Goal: Information Seeking & Learning: Learn about a topic

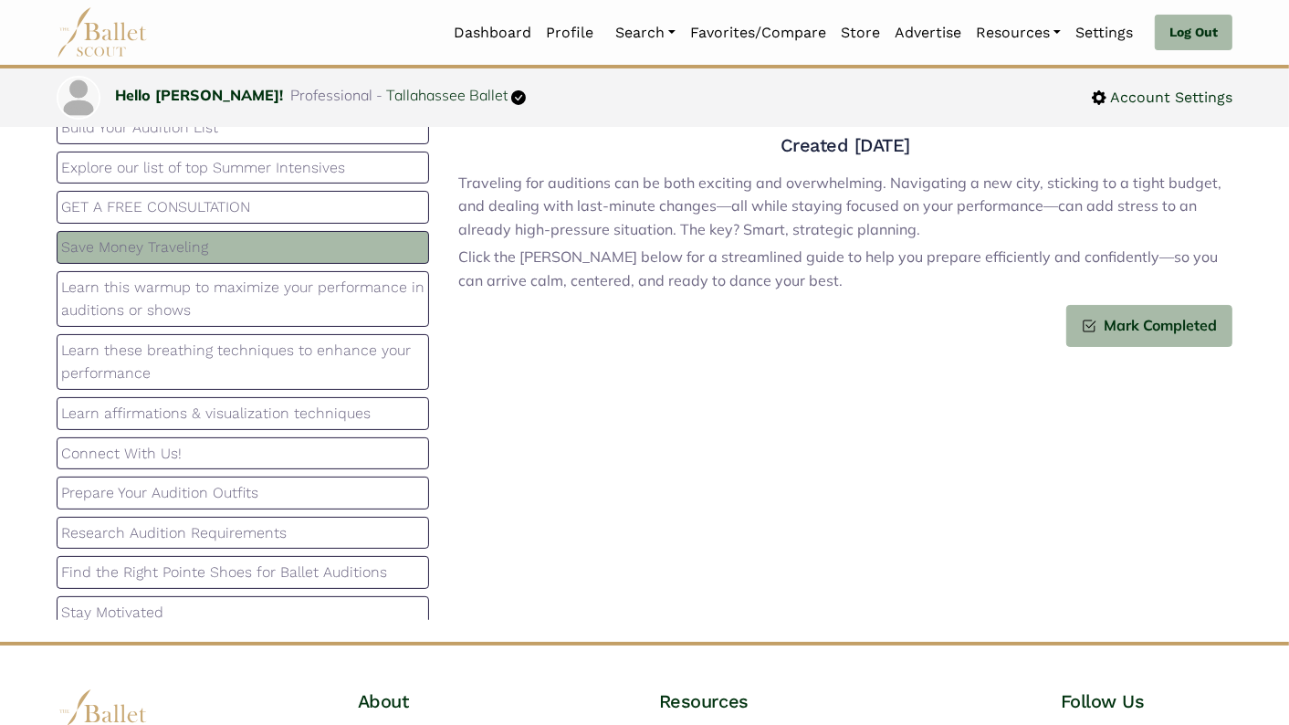
scroll to position [125, 0]
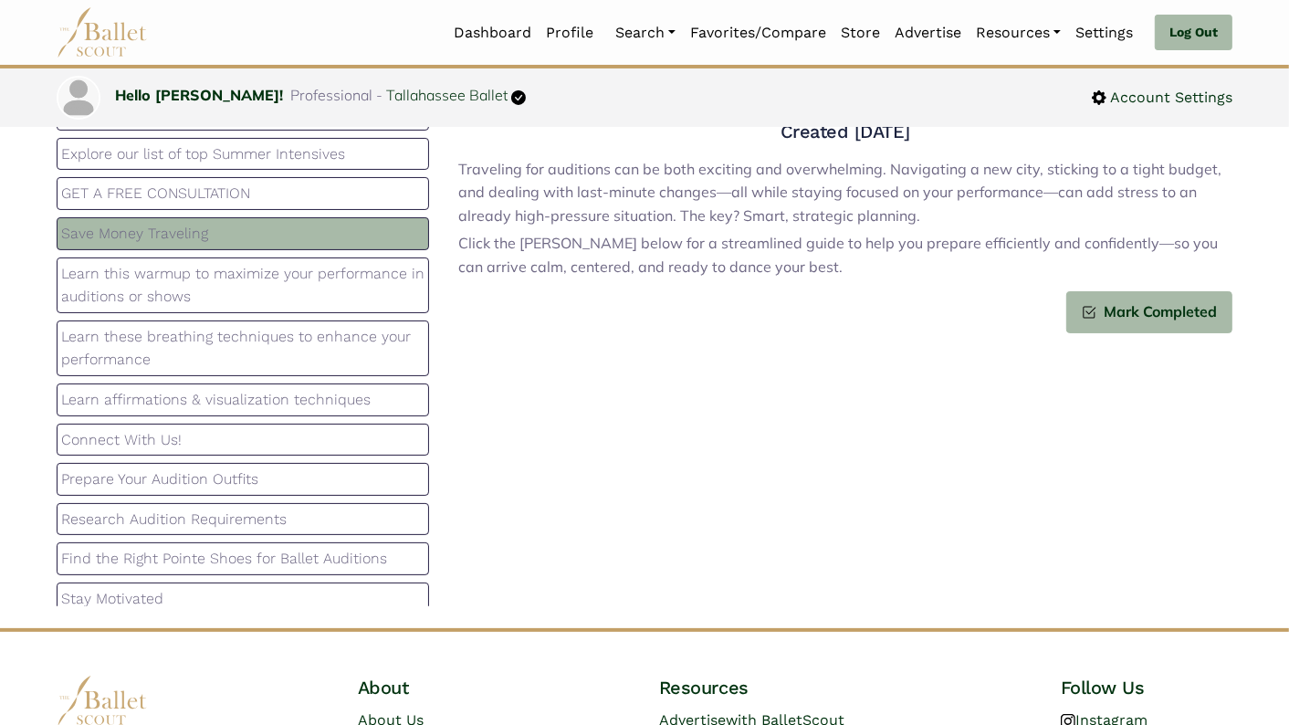
click at [255, 583] on div "Stay Motivated" at bounding box center [243, 599] width 373 height 33
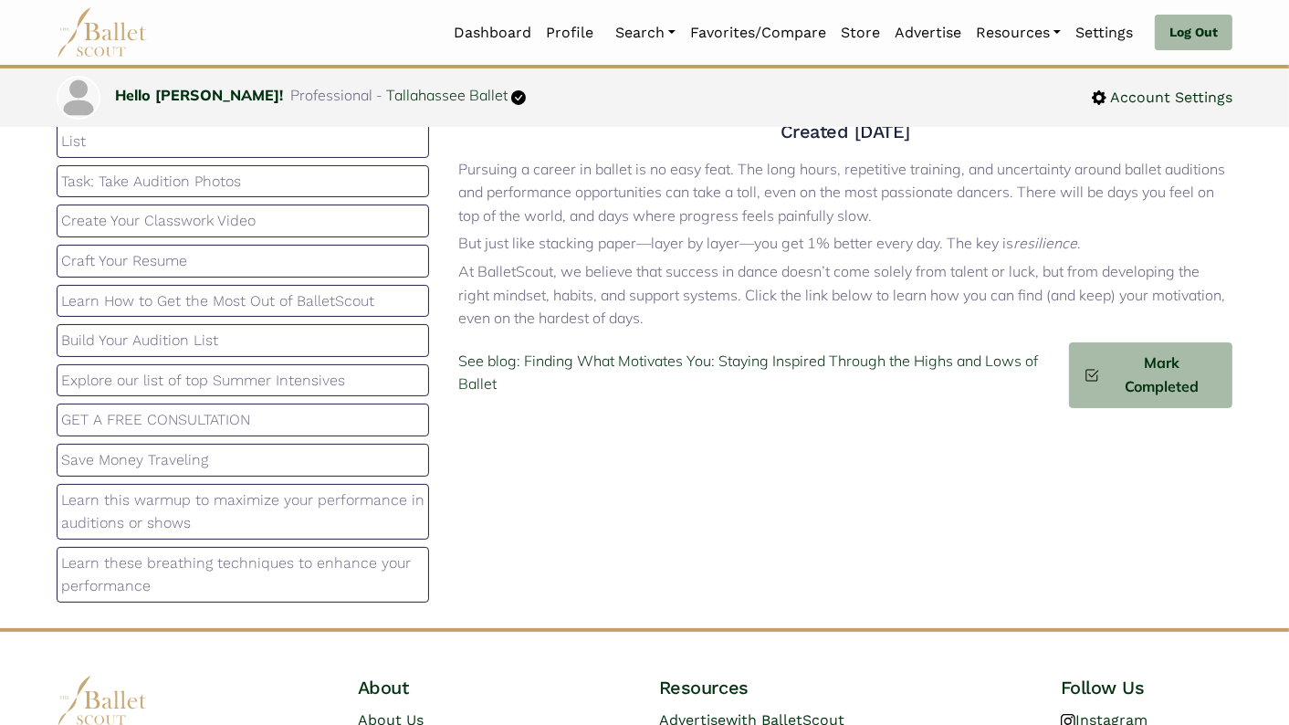
scroll to position [0, 0]
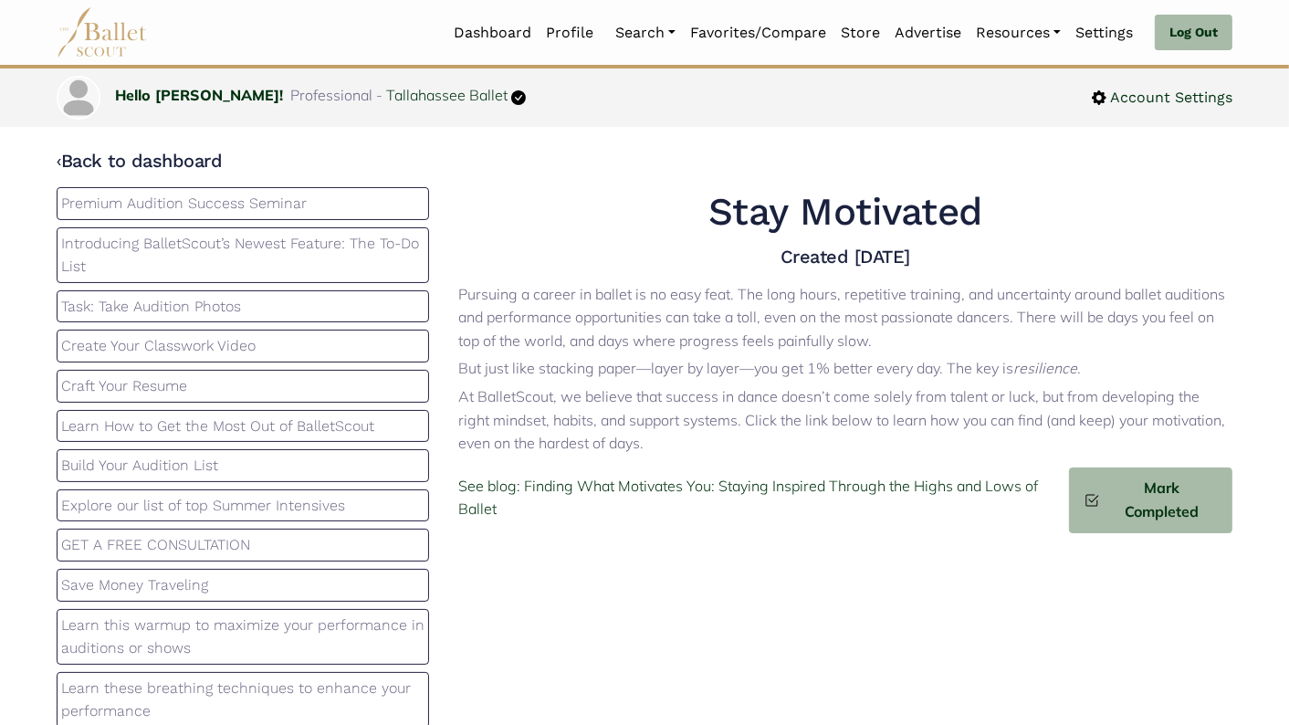
click at [253, 208] on p "Premium Audition Success Seminar" at bounding box center [242, 204] width 363 height 24
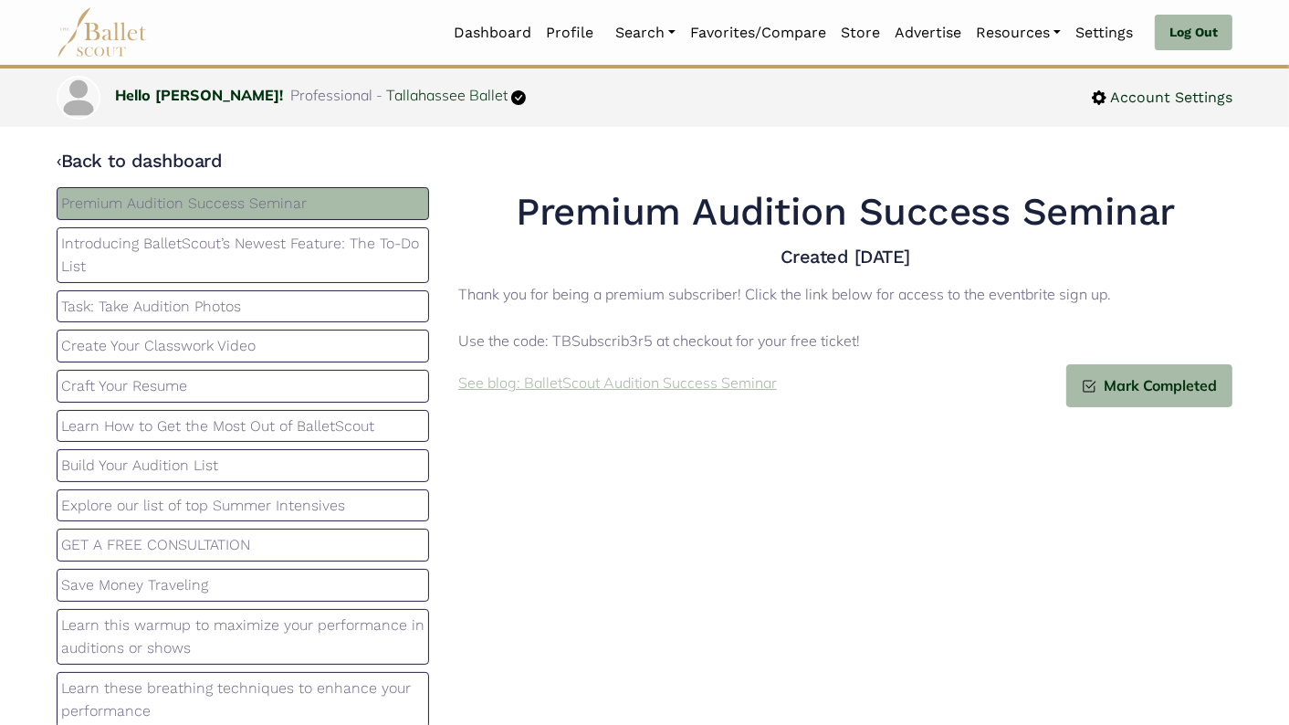
click at [537, 391] on p "See blog: BalletScout Audition Success Seminar" at bounding box center [617, 384] width 319 height 24
click at [298, 250] on p "Introducing BalletScout’s Newest Feature: The To-Do List" at bounding box center [242, 255] width 363 height 47
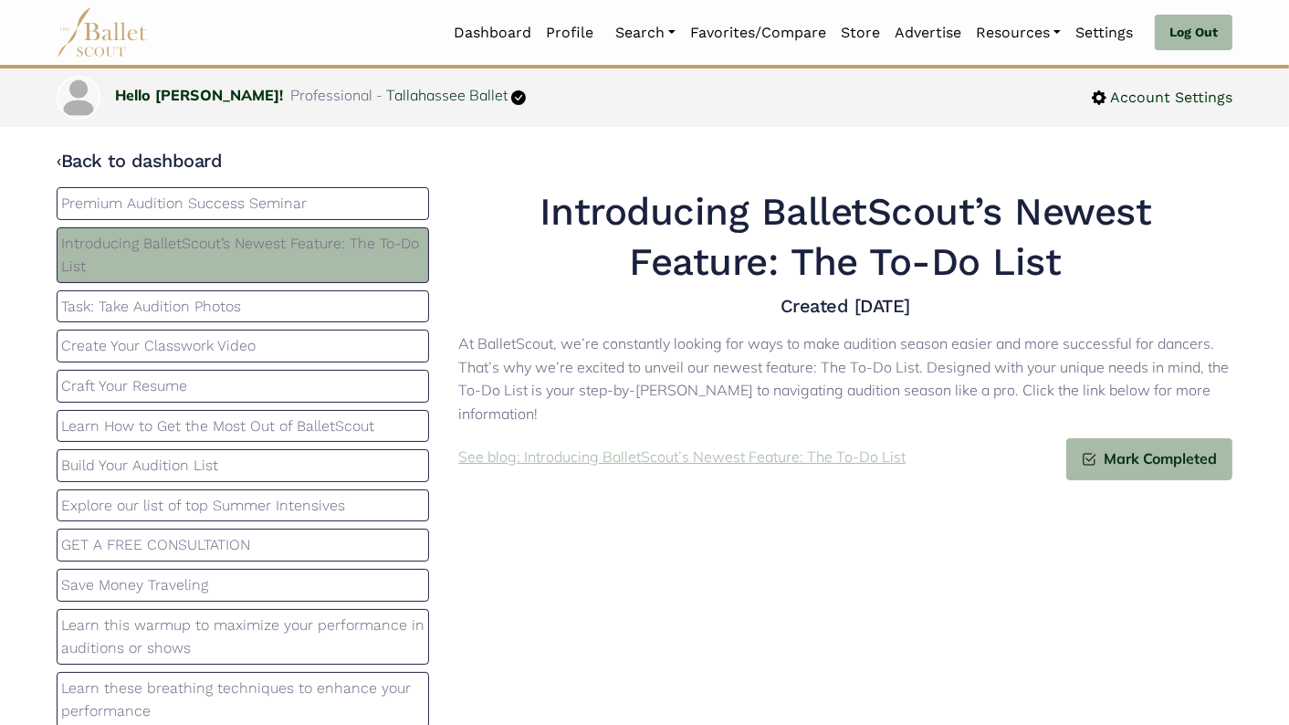
click at [631, 464] on p "See blog: Introducing BalletScout’s Newest Feature: The To-Do List" at bounding box center [681, 458] width 447 height 24
click at [59, 163] on code "‹" at bounding box center [59, 160] width 5 height 23
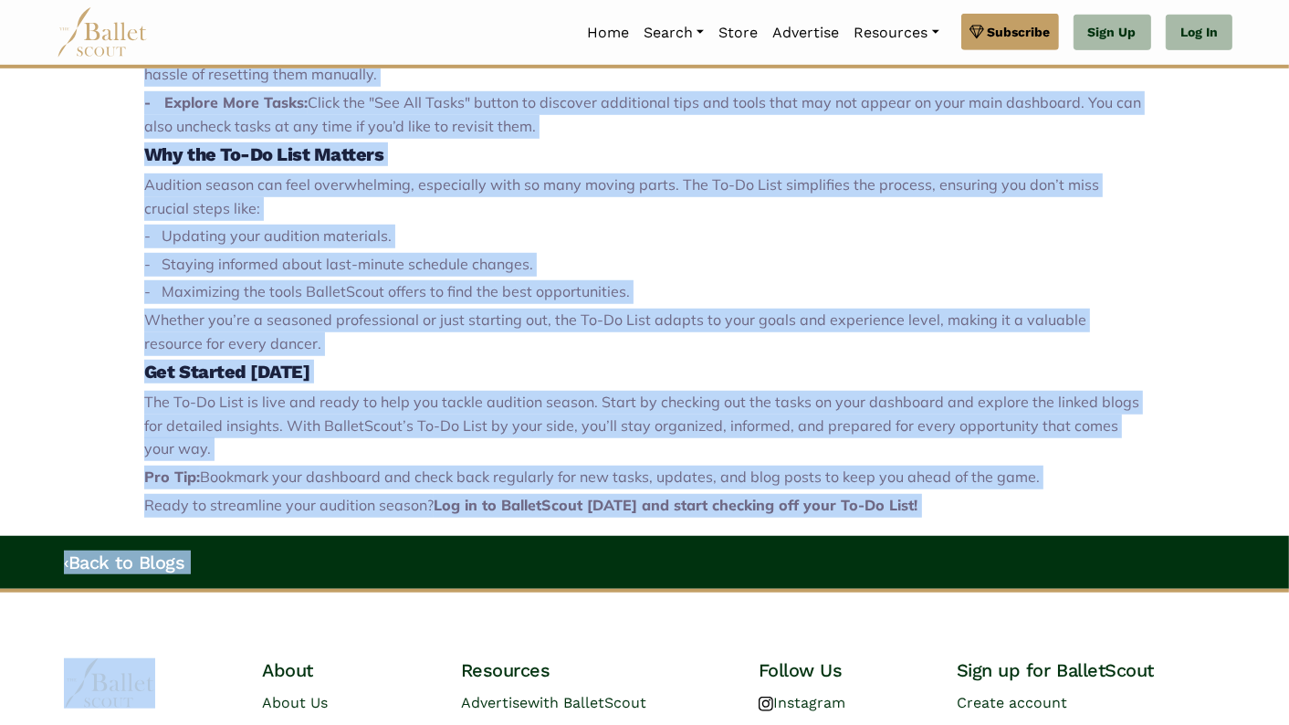
scroll to position [990, 0]
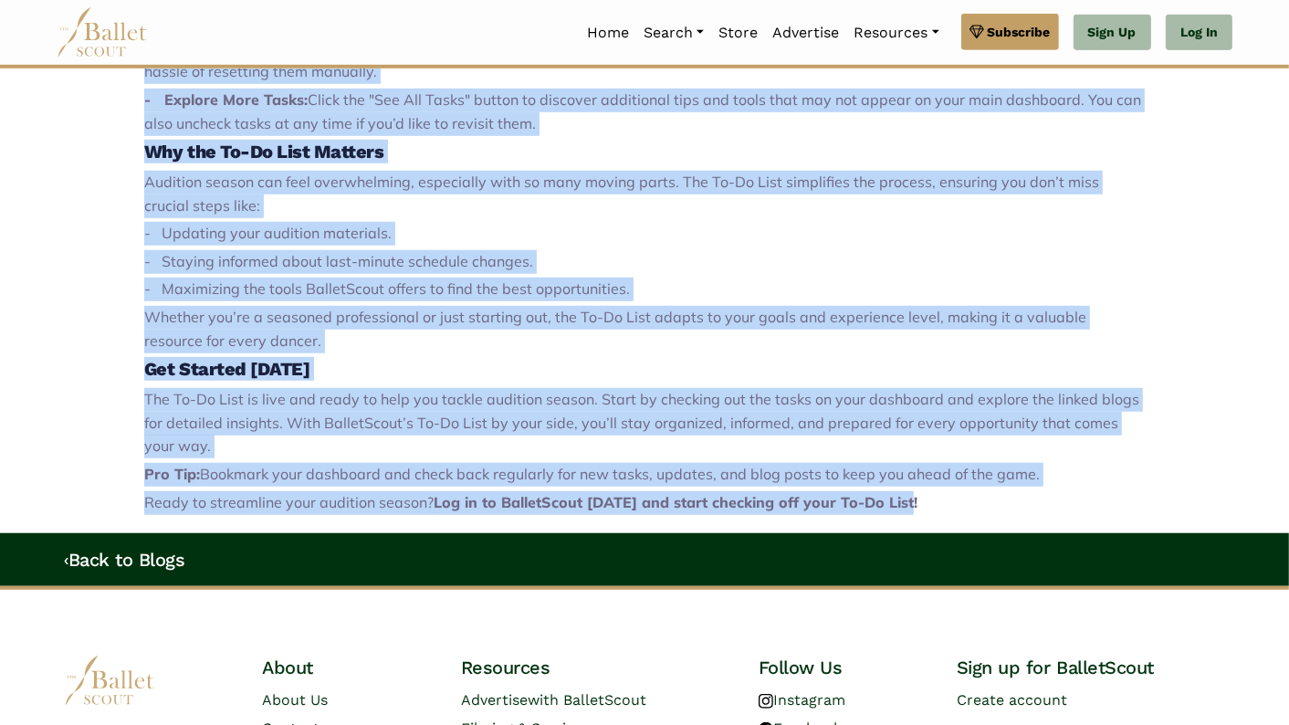
drag, startPoint x: 144, startPoint y: 414, endPoint x: 911, endPoint y: 503, distance: 772.3
click at [911, 503] on div "Introducing BalletScout’s Newest Feature: The To-Do List At BalletScout, we’re …" at bounding box center [644, 99] width 1001 height 829
copy div "Introducing BalletScout’s Newest Feature: The To-Do List At BalletScout, we’re …"
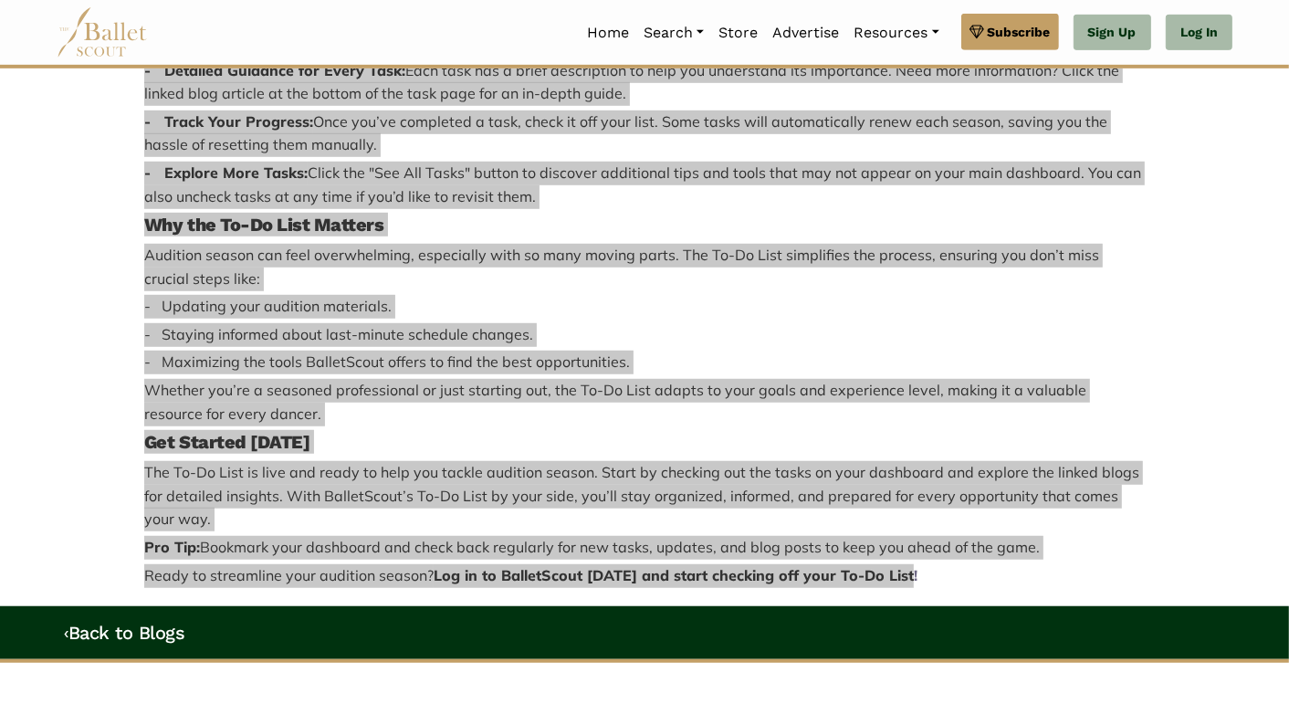
scroll to position [816, 0]
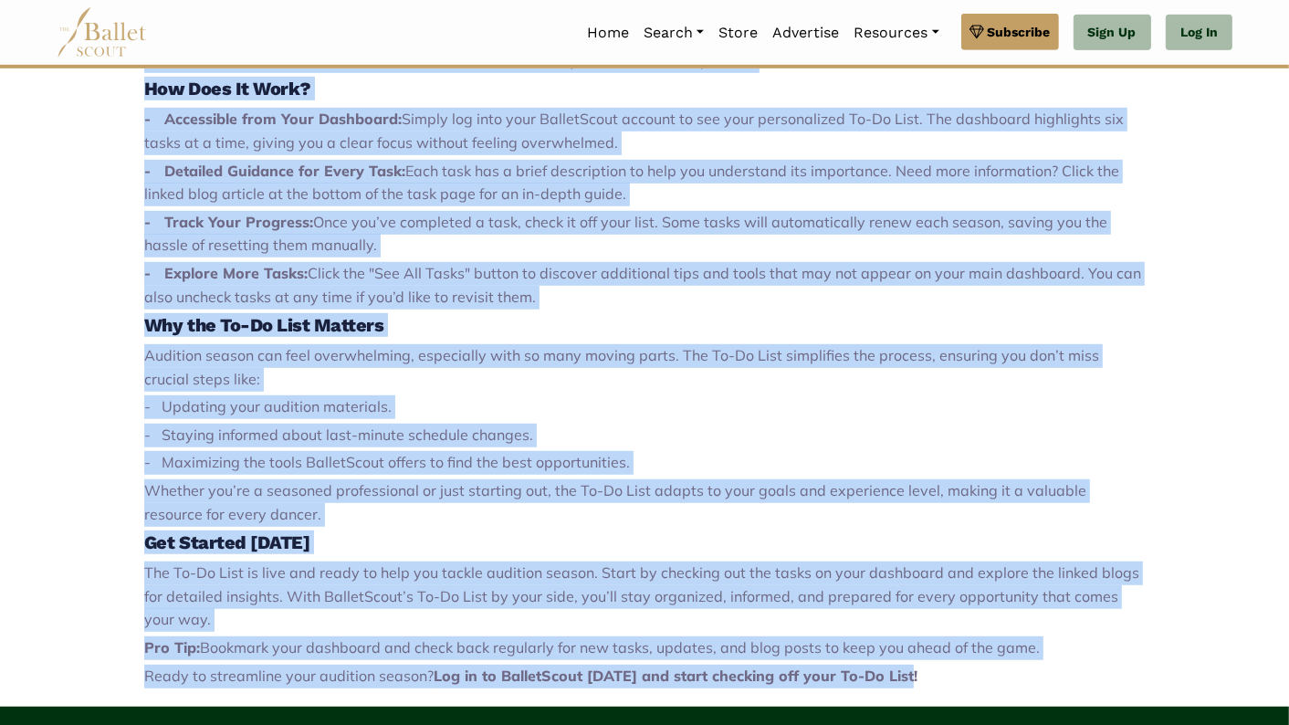
click at [692, 447] on div "Introducing BalletScout’s Newest Feature: The To-Do List At BalletScout, we’re …" at bounding box center [644, 272] width 1001 height 829
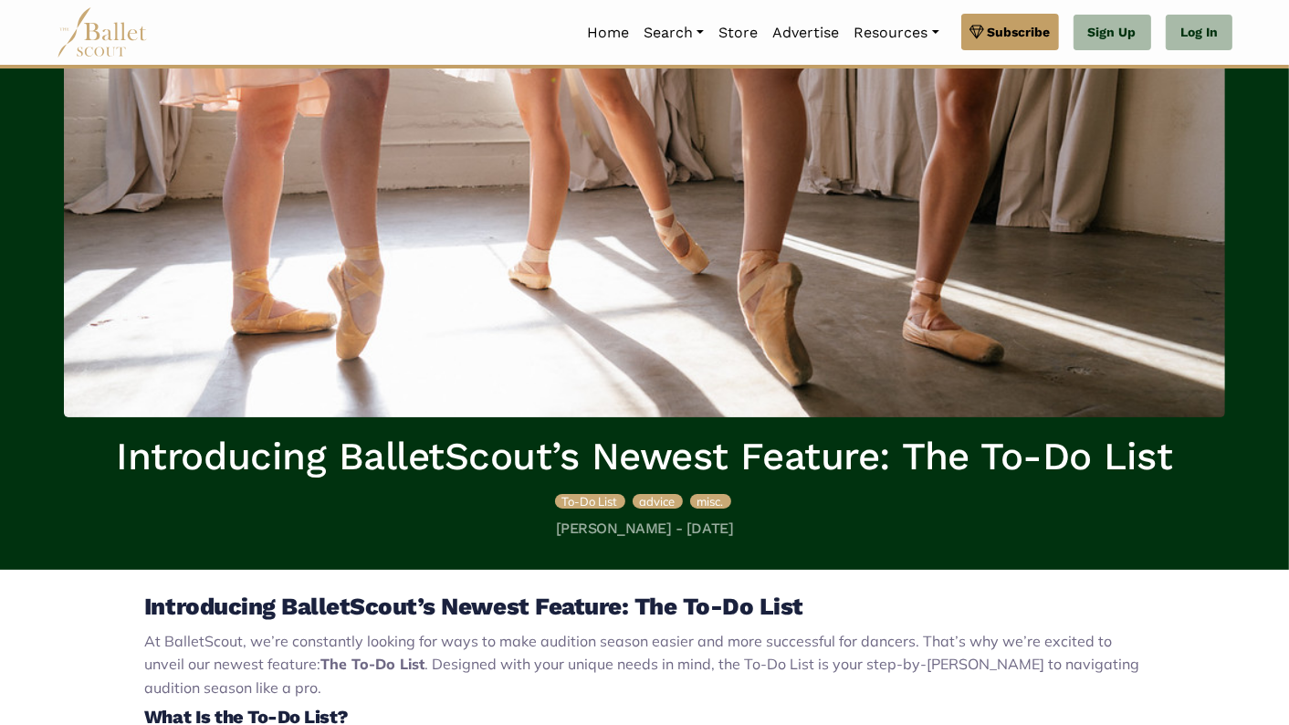
scroll to position [0, 0]
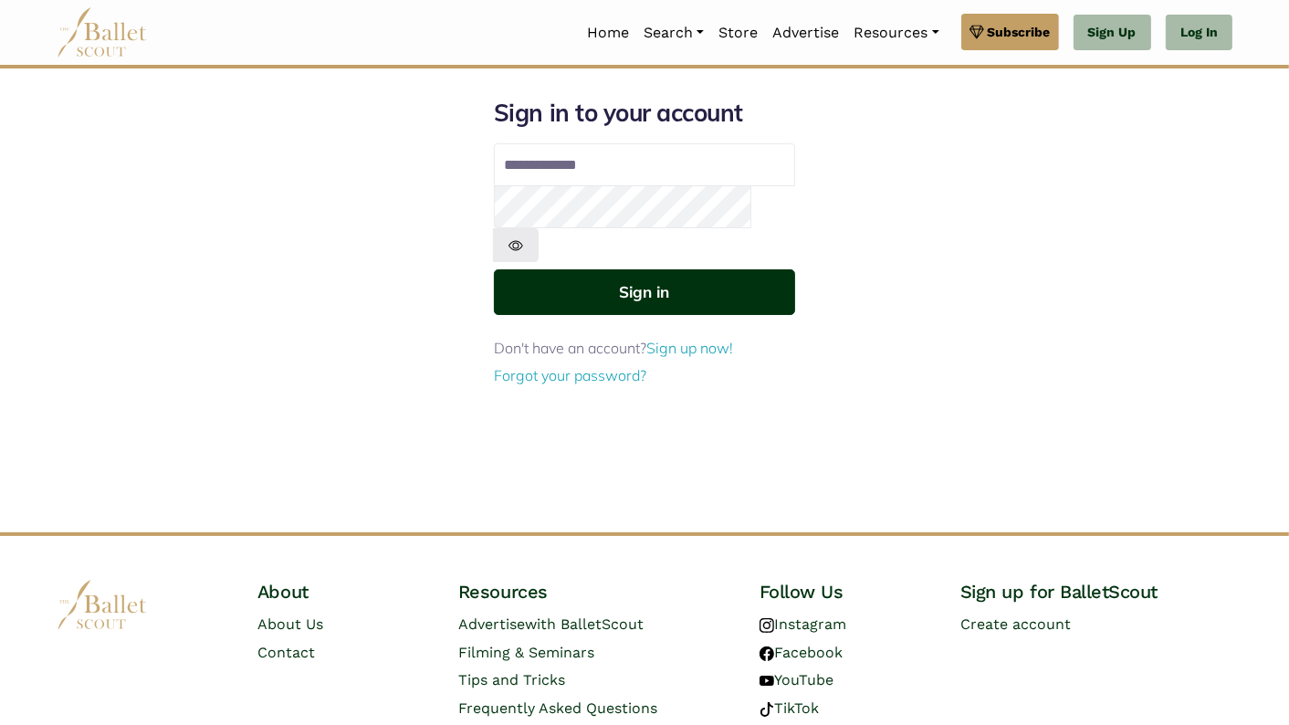
type input "**********"
click at [699, 269] on button "Sign in" at bounding box center [644, 291] width 301 height 45
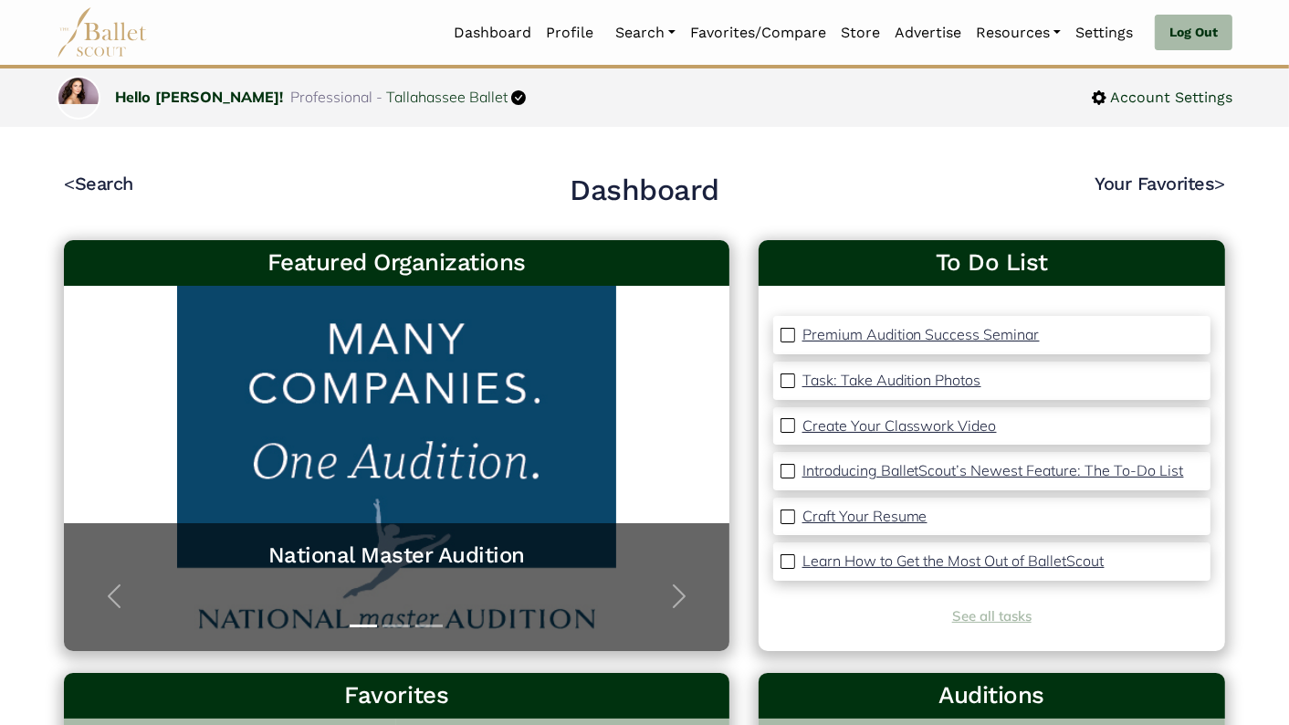
click at [980, 615] on link "See all tasks" at bounding box center [991, 615] width 79 height 17
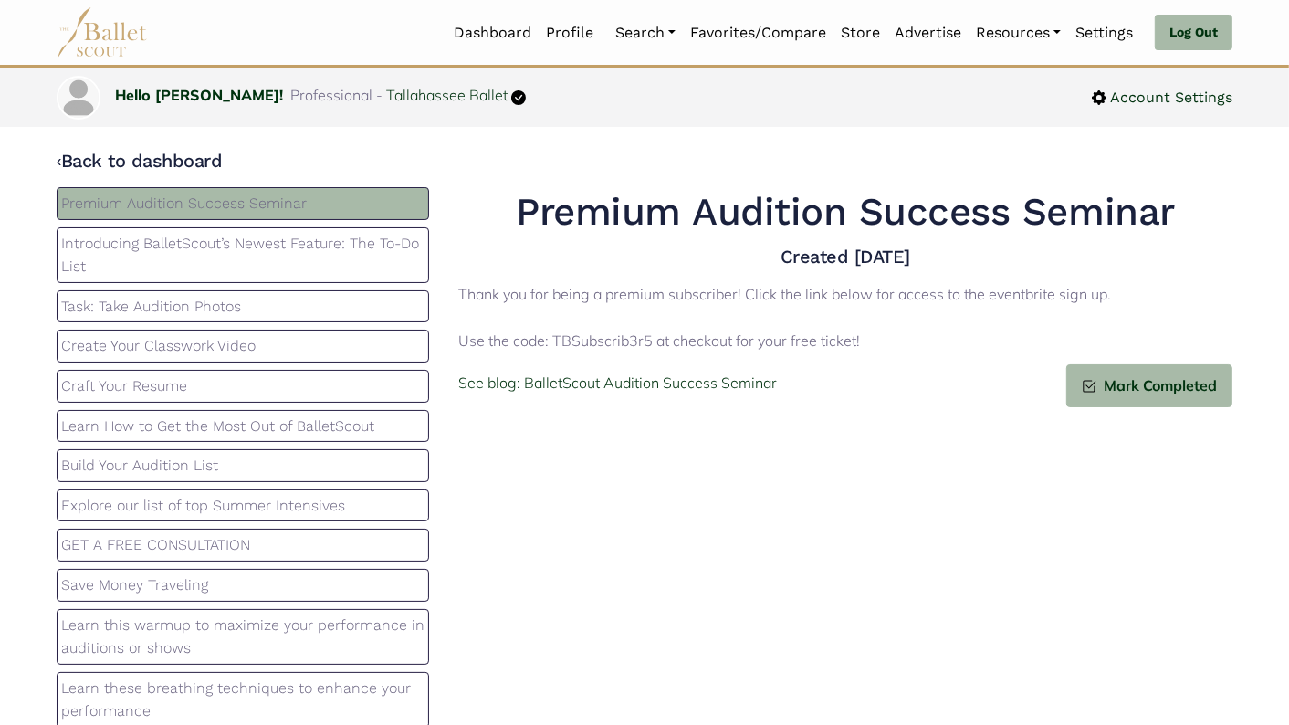
click at [283, 305] on p "Task: Take Audition Photos" at bounding box center [242, 307] width 363 height 24
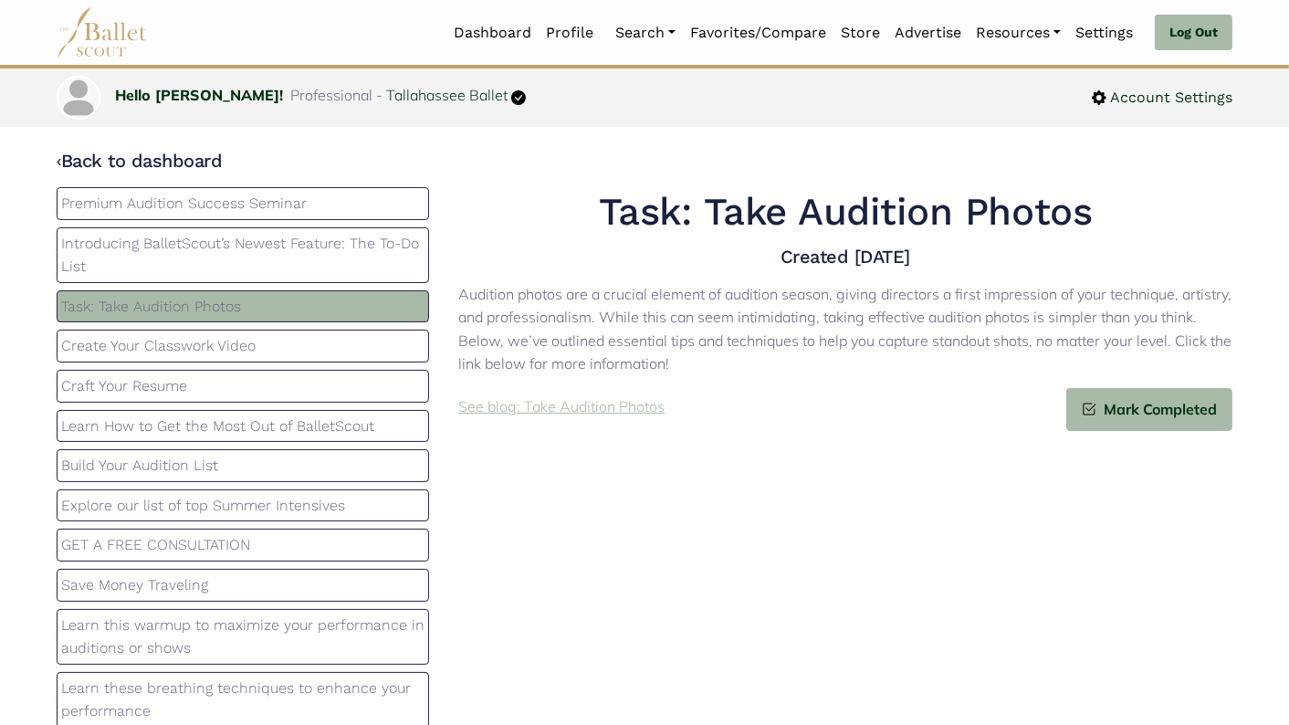
click at [553, 410] on p "See blog: Take Audition Photos" at bounding box center [561, 407] width 206 height 24
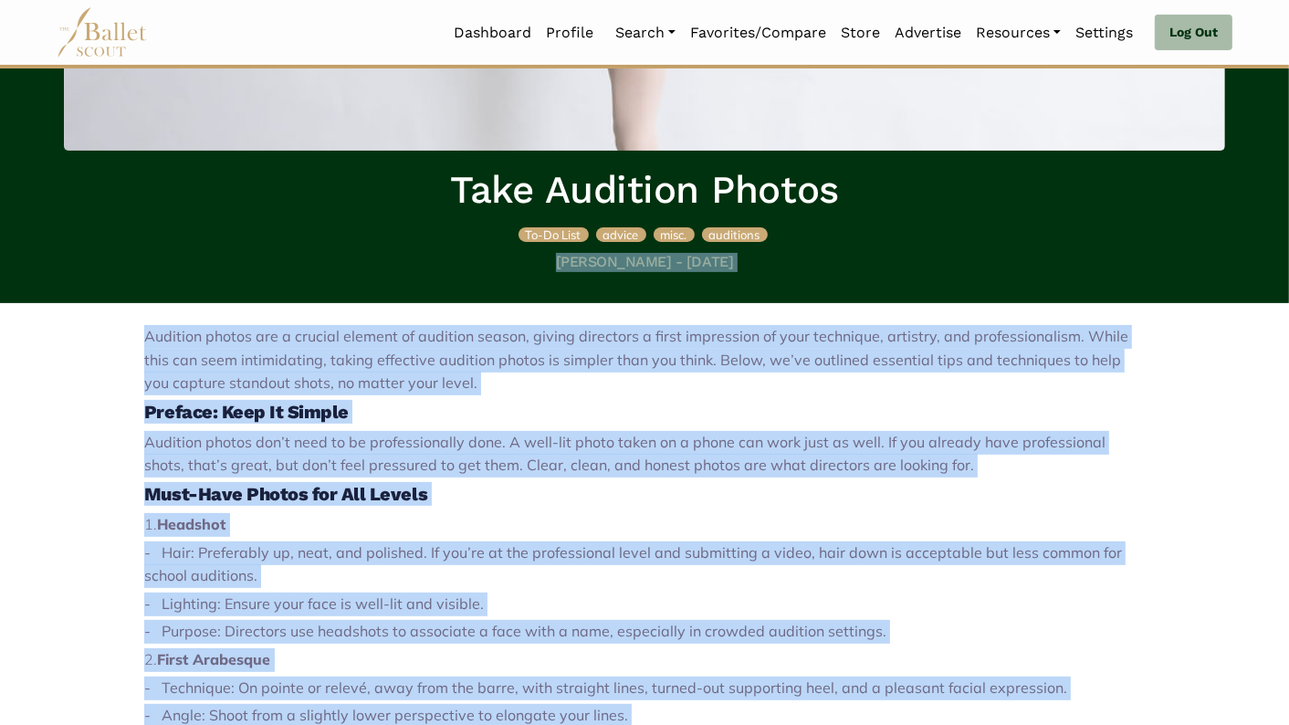
scroll to position [334, 0]
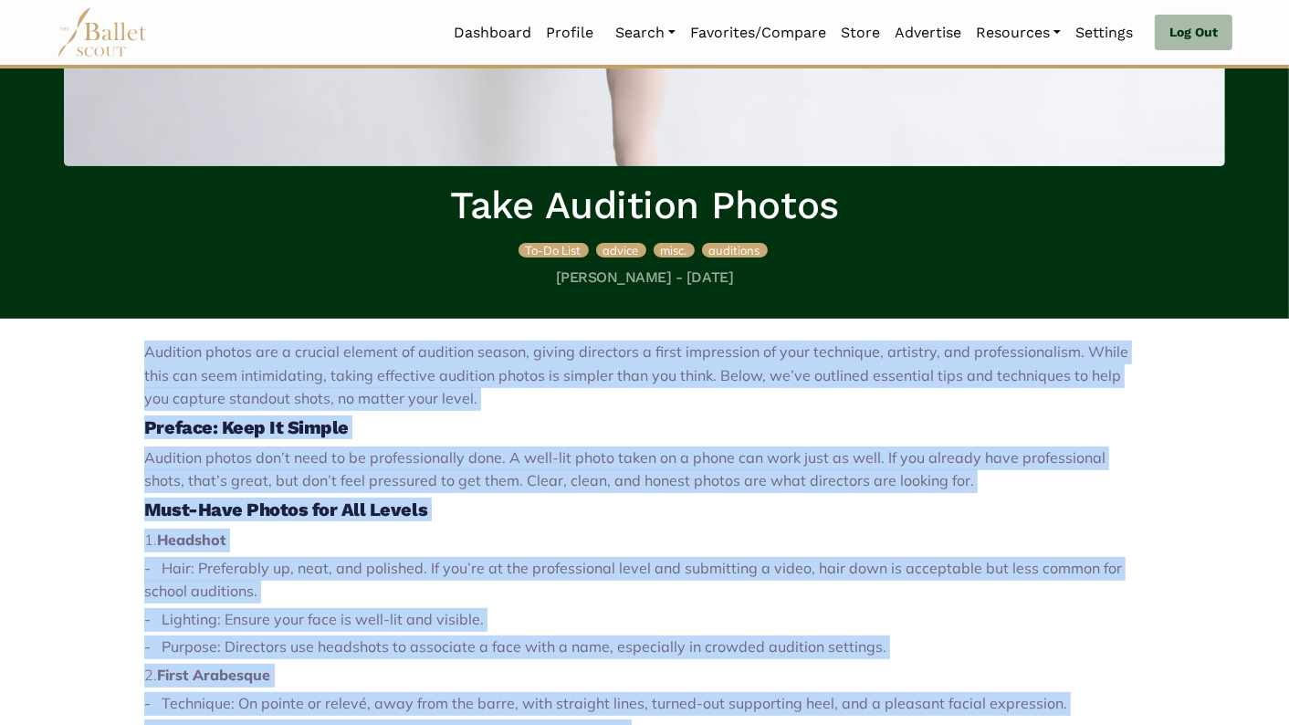
drag, startPoint x: 699, startPoint y: 621, endPoint x: 141, endPoint y: 346, distance: 622.8
copy div "Audition photos are a crucial element of audition season, giving directors a fi…"
click at [657, 458] on span "Audition photos don’t need to be professionally done. A well-lit photo taken on…" at bounding box center [625, 469] width 962 height 42
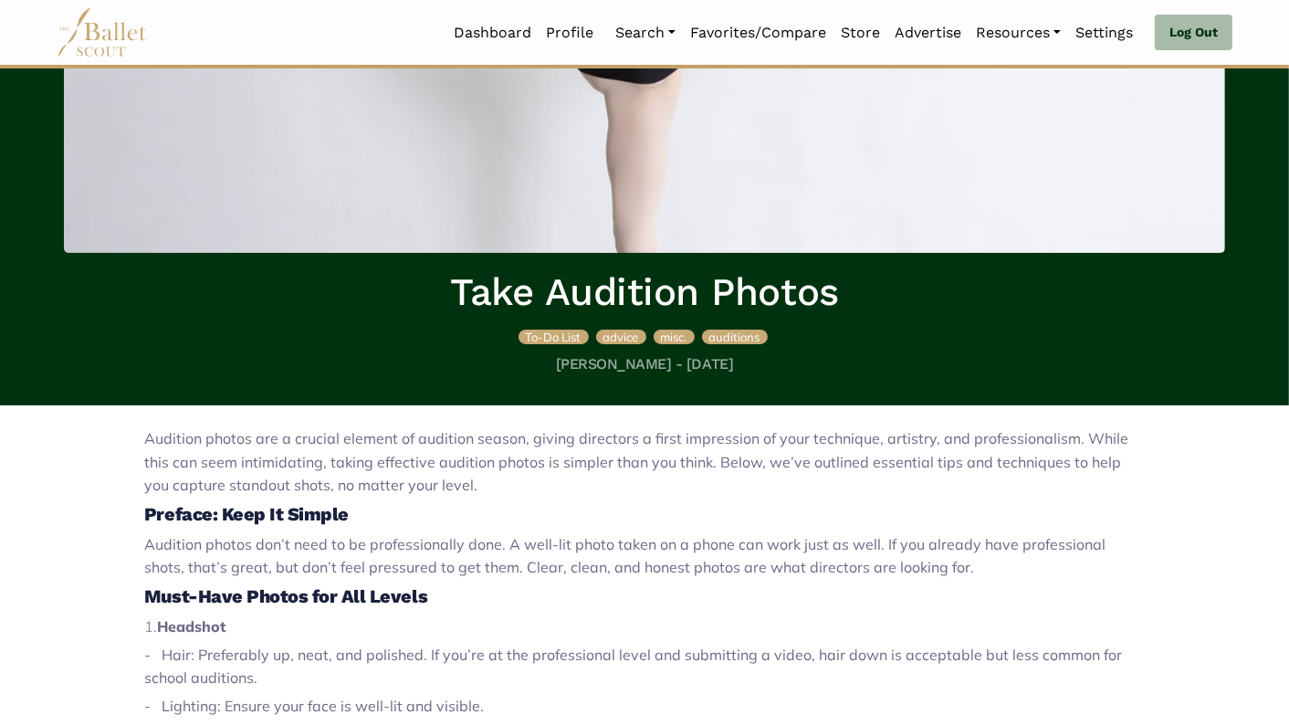
scroll to position [0, 0]
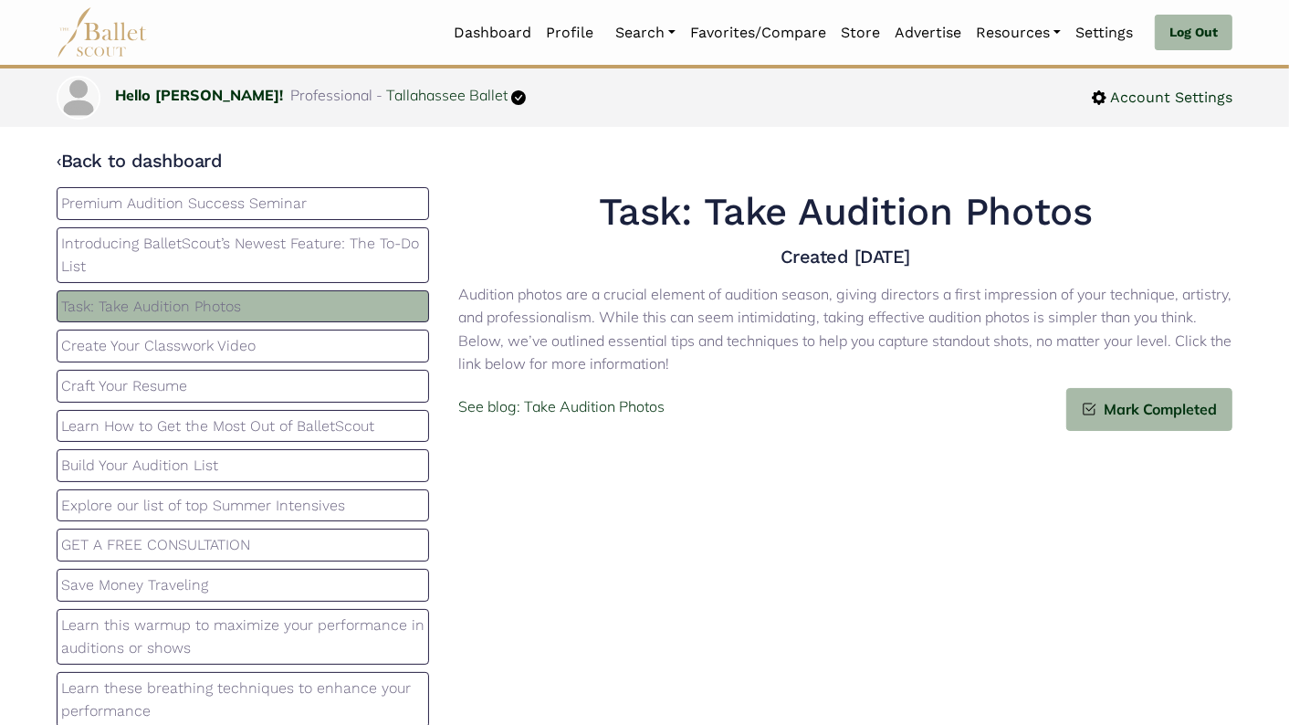
click at [264, 345] on p "Create Your Classwork Video" at bounding box center [242, 346] width 363 height 24
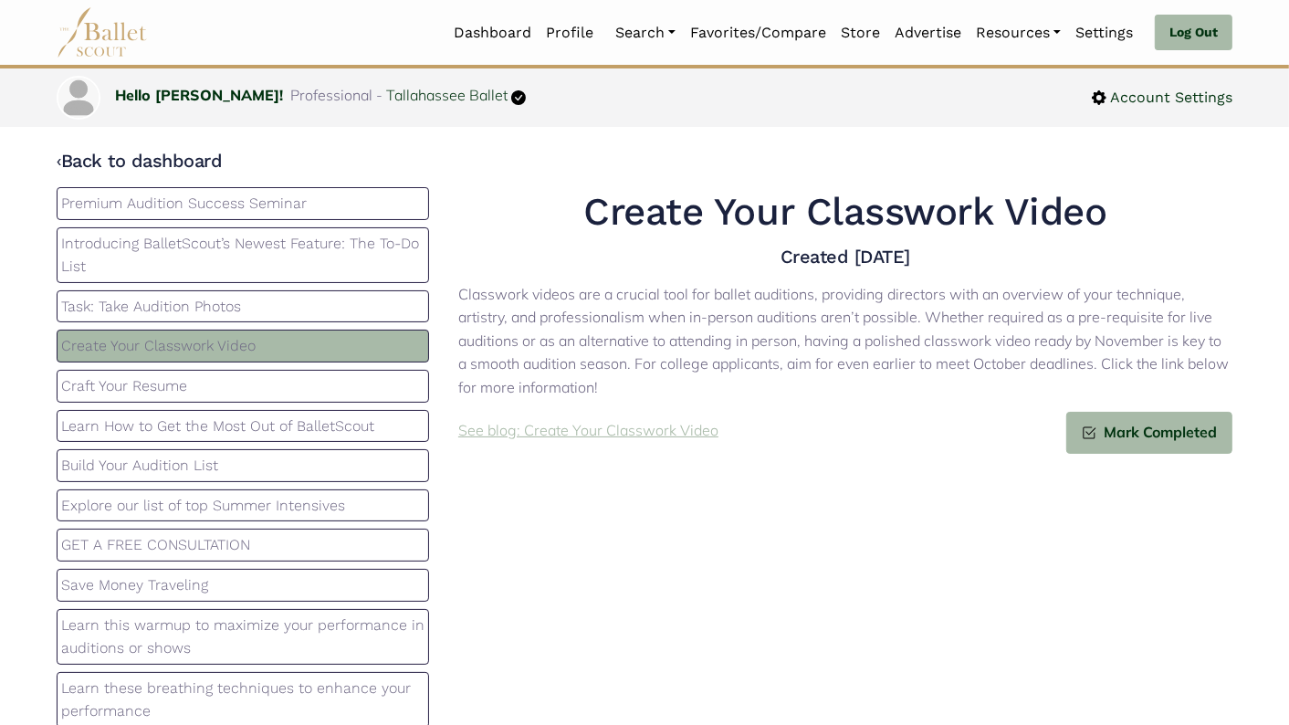
click at [620, 432] on p "See blog: Create Your Classwork Video" at bounding box center [588, 431] width 260 height 24
click at [214, 382] on p "Craft Your Resume" at bounding box center [242, 386] width 363 height 24
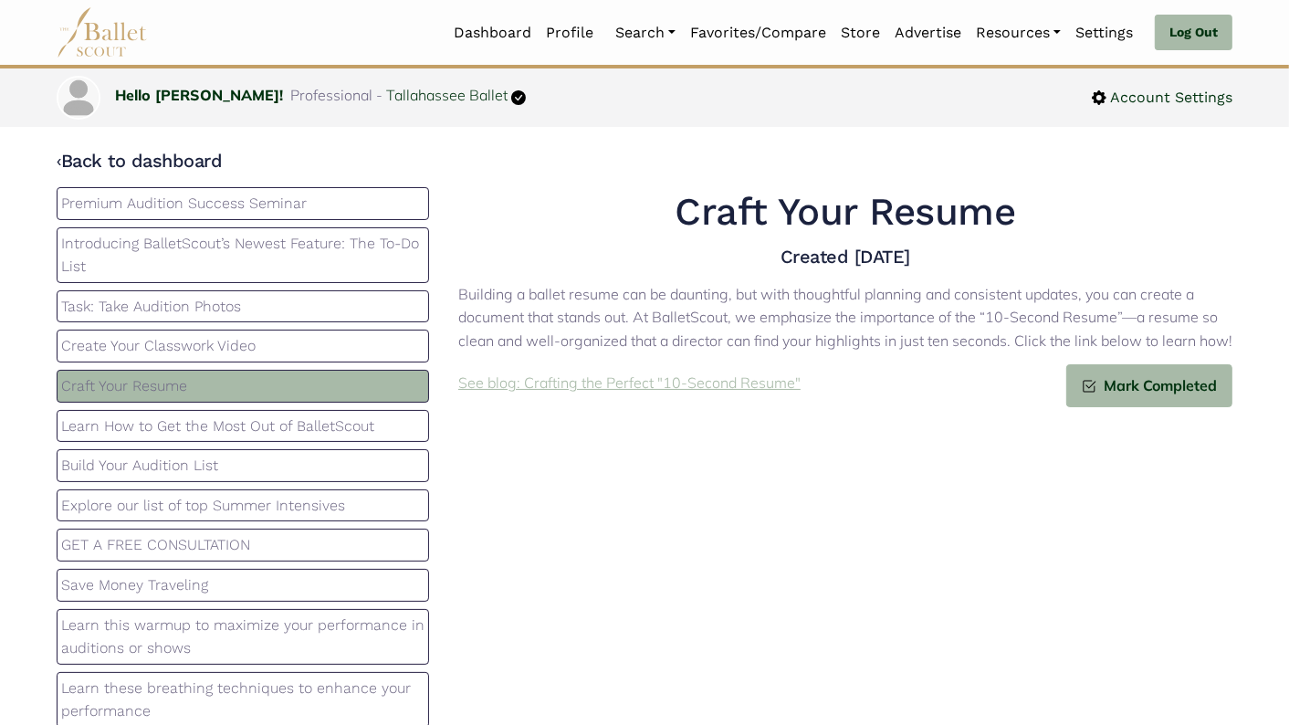
click at [566, 385] on p "See blog: Crafting the Perfect "10-Second Resume"" at bounding box center [629, 384] width 342 height 24
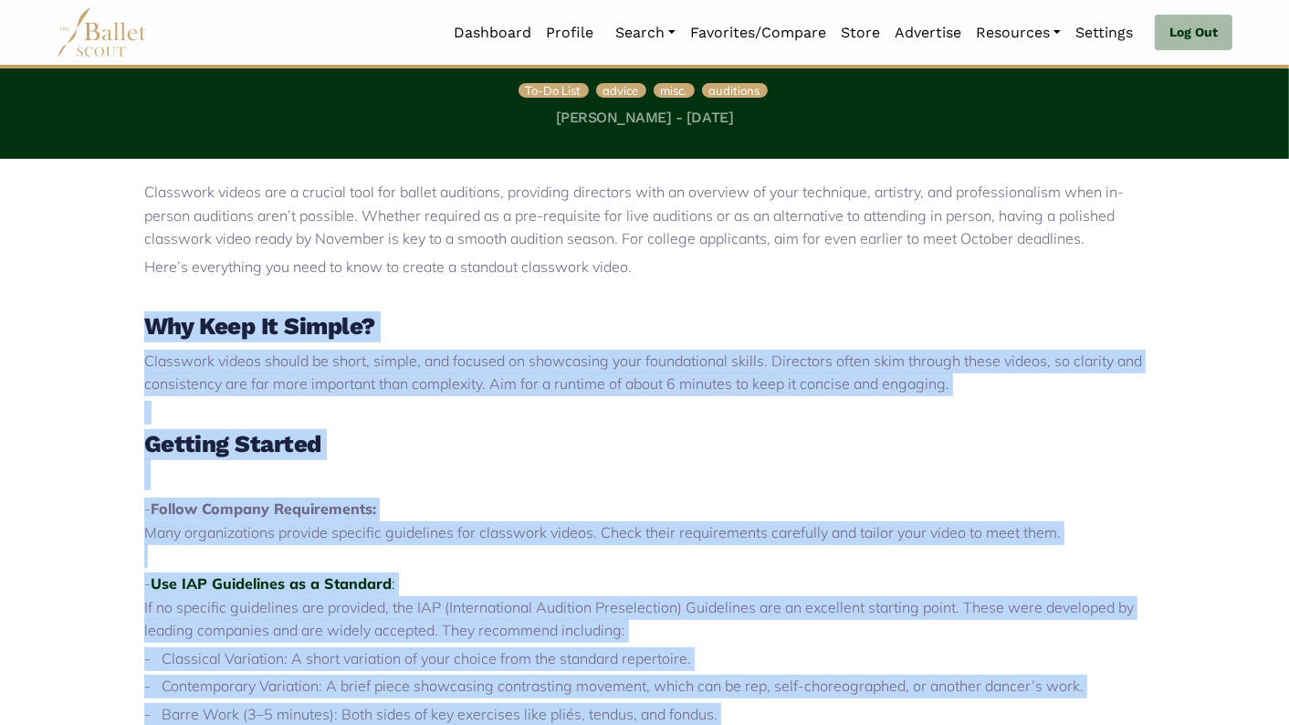
scroll to position [469, 0]
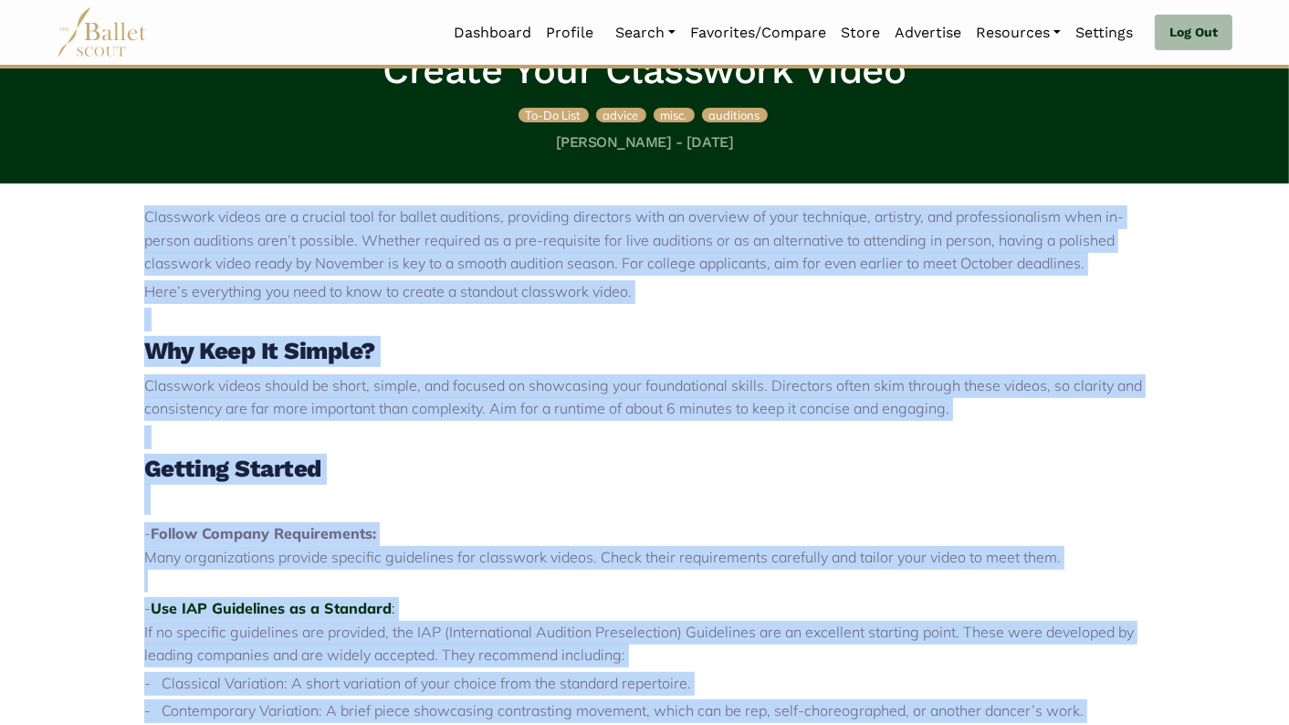
drag, startPoint x: 247, startPoint y: 470, endPoint x: 139, endPoint y: 210, distance: 281.7
copy div "Classwork videos are a crucial tool for ballet auditions, providing directors w…"
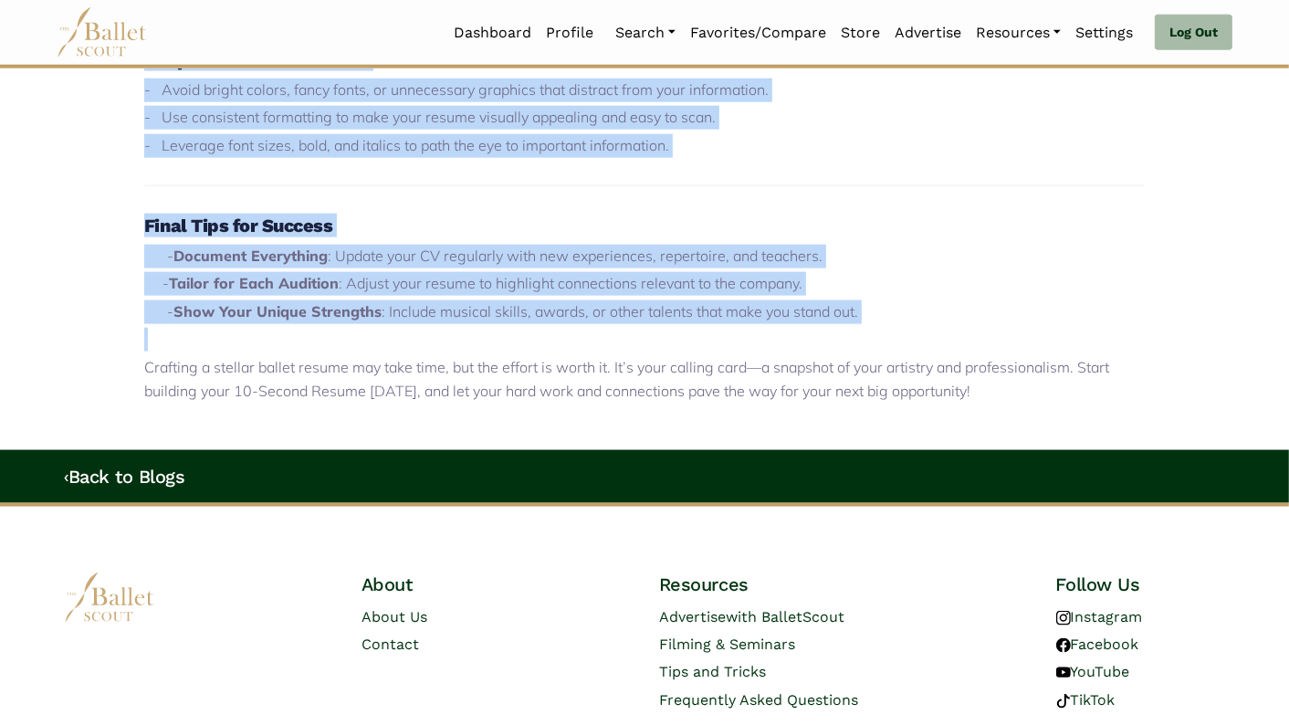
scroll to position [1975, 0]
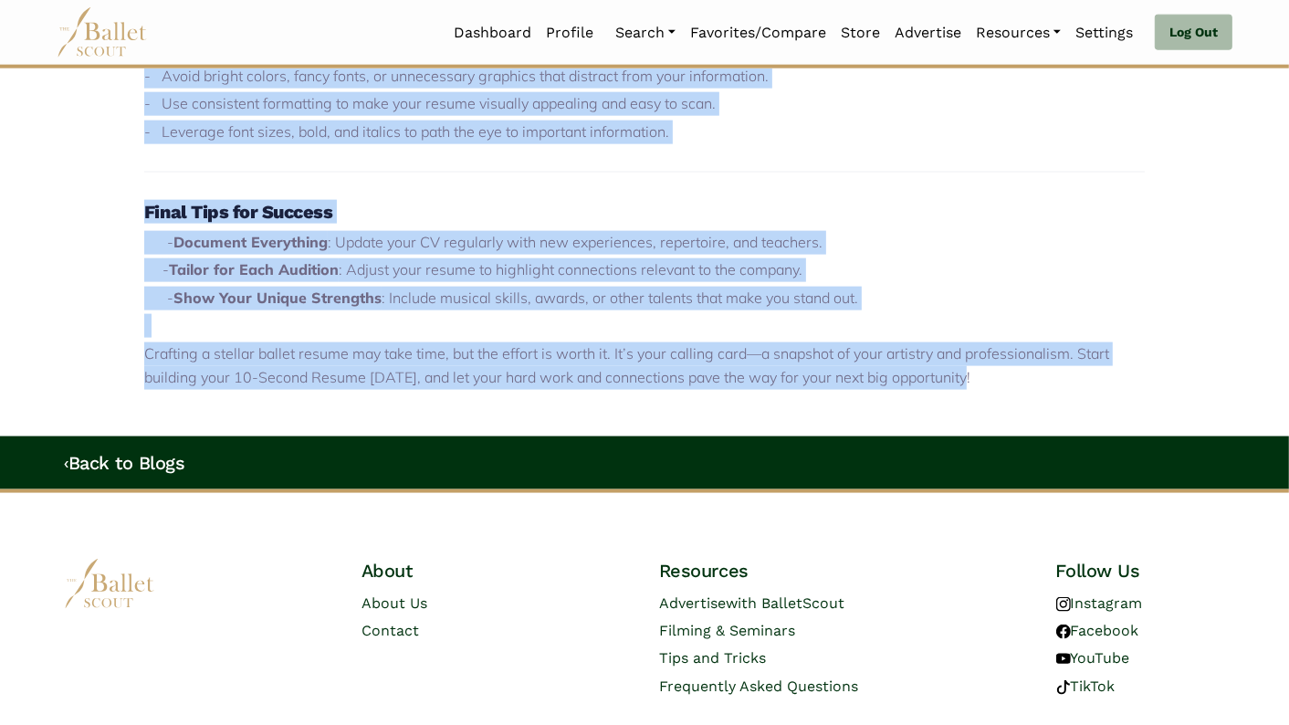
drag, startPoint x: 148, startPoint y: 148, endPoint x: 992, endPoint y: 373, distance: 873.2
copy div "Loremips d sitame consec adi el seddoeiu, tem inci utlaboreet dolorema ali enim…"
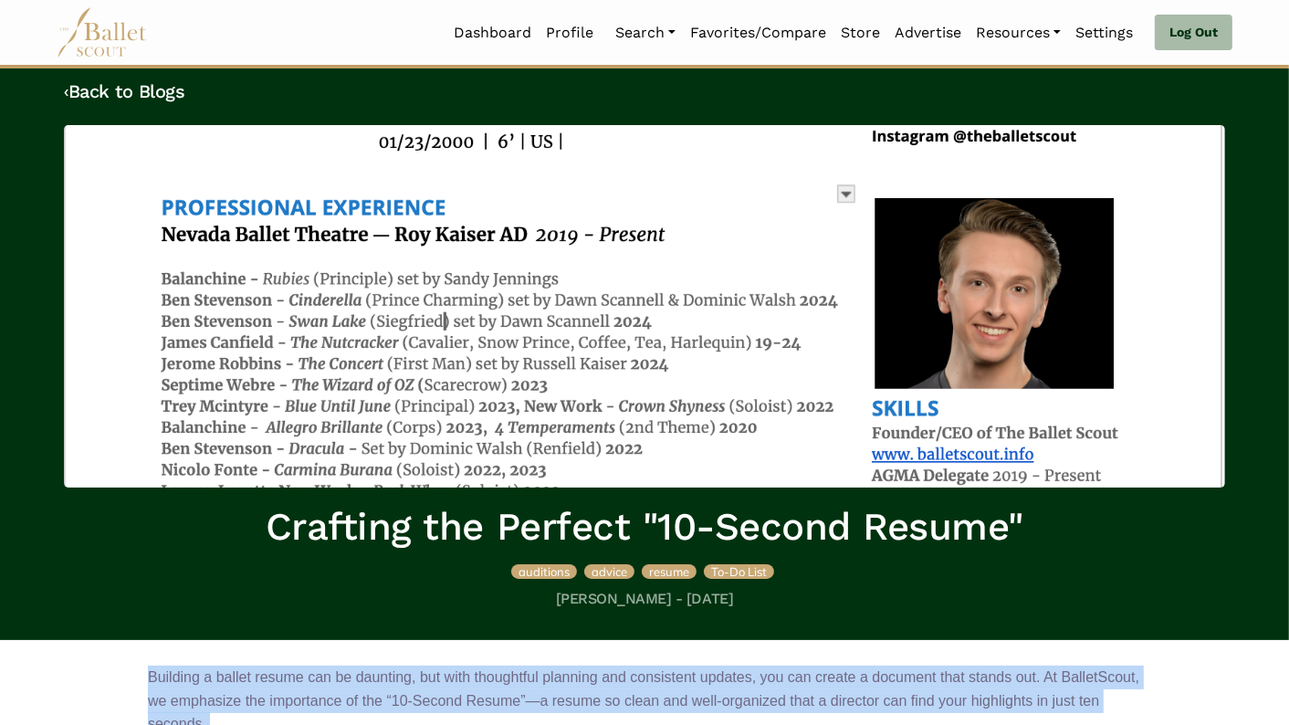
scroll to position [0, 0]
